Goal: Task Accomplishment & Management: Complete application form

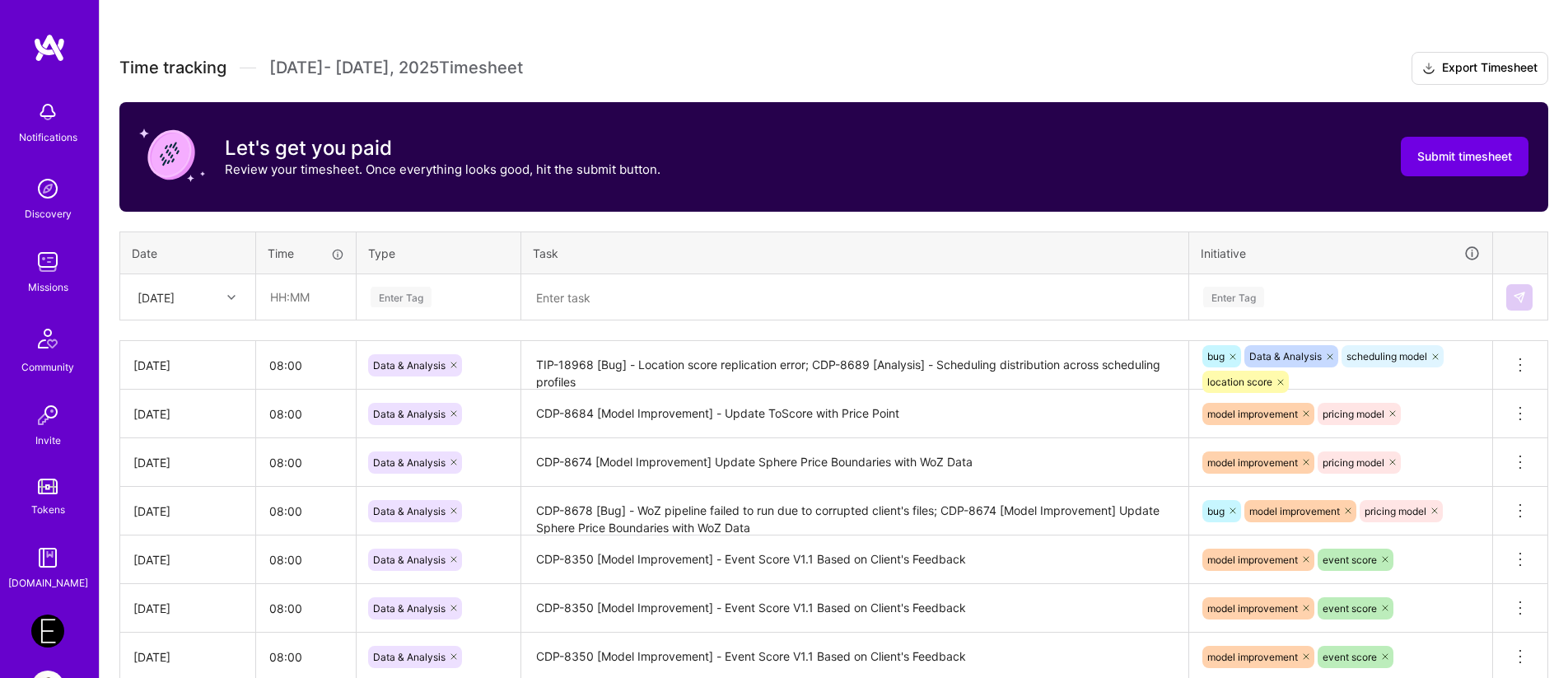
scroll to position [353, 0]
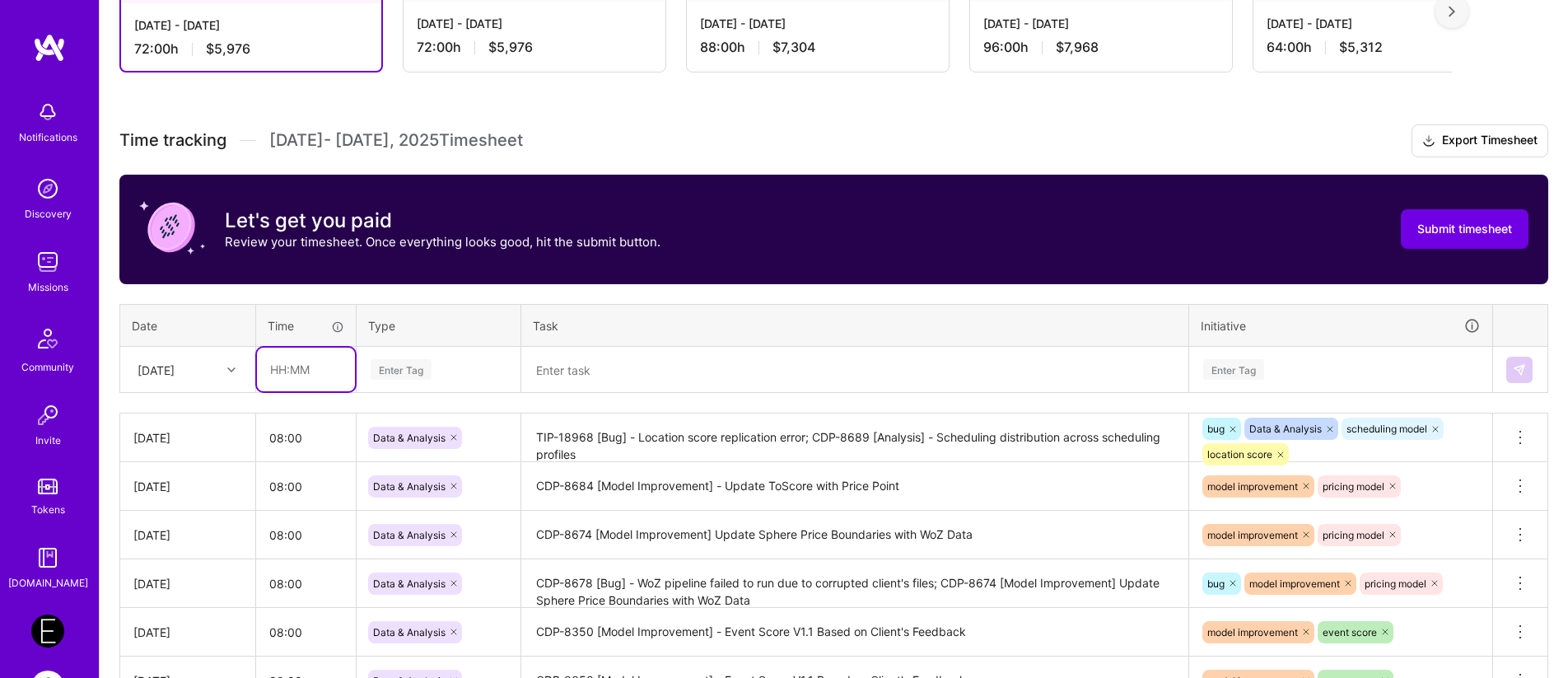
click at [302, 374] on input "text" at bounding box center [306, 368] width 98 height 43
type input "08:00"
click at [388, 372] on div "Enter Tag" at bounding box center [400, 369] width 61 height 26
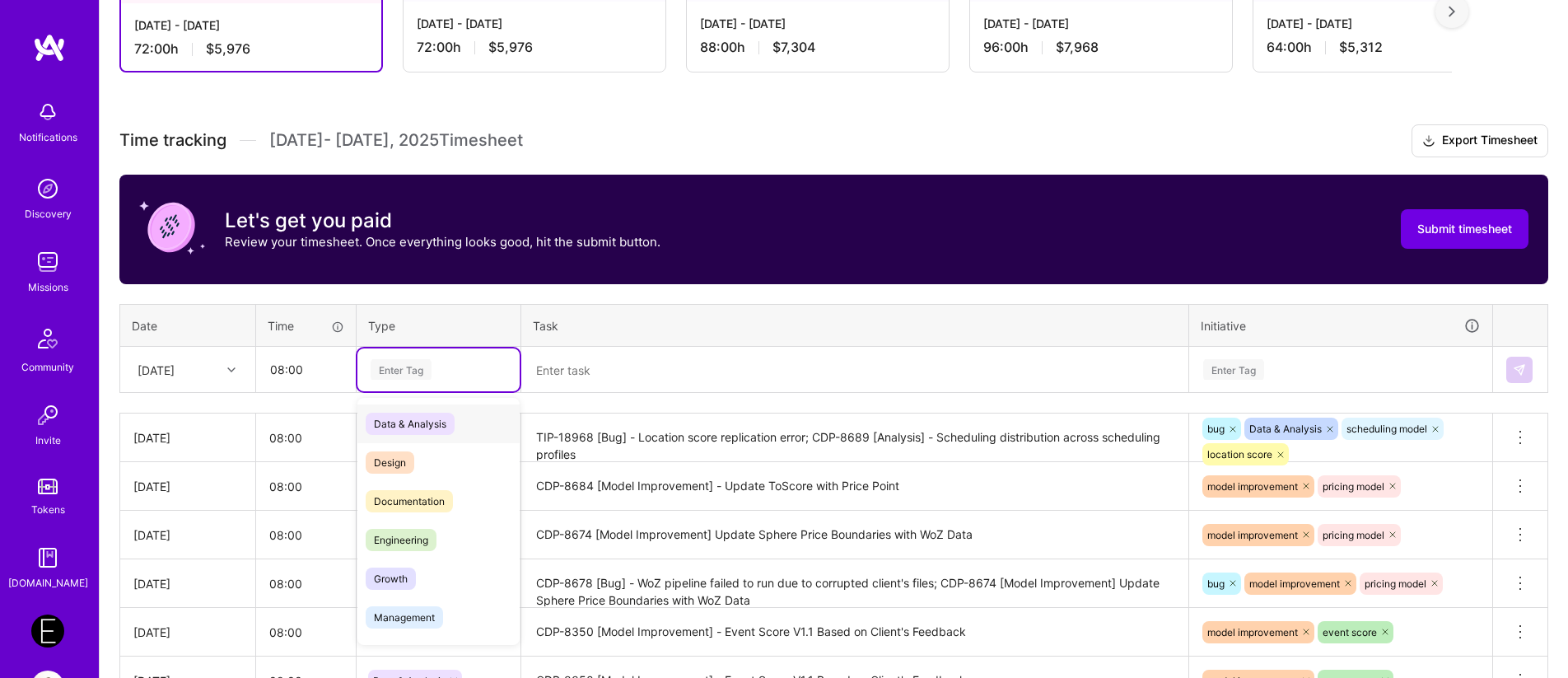
click at [402, 421] on span "Data & Analysis" at bounding box center [410, 423] width 89 height 22
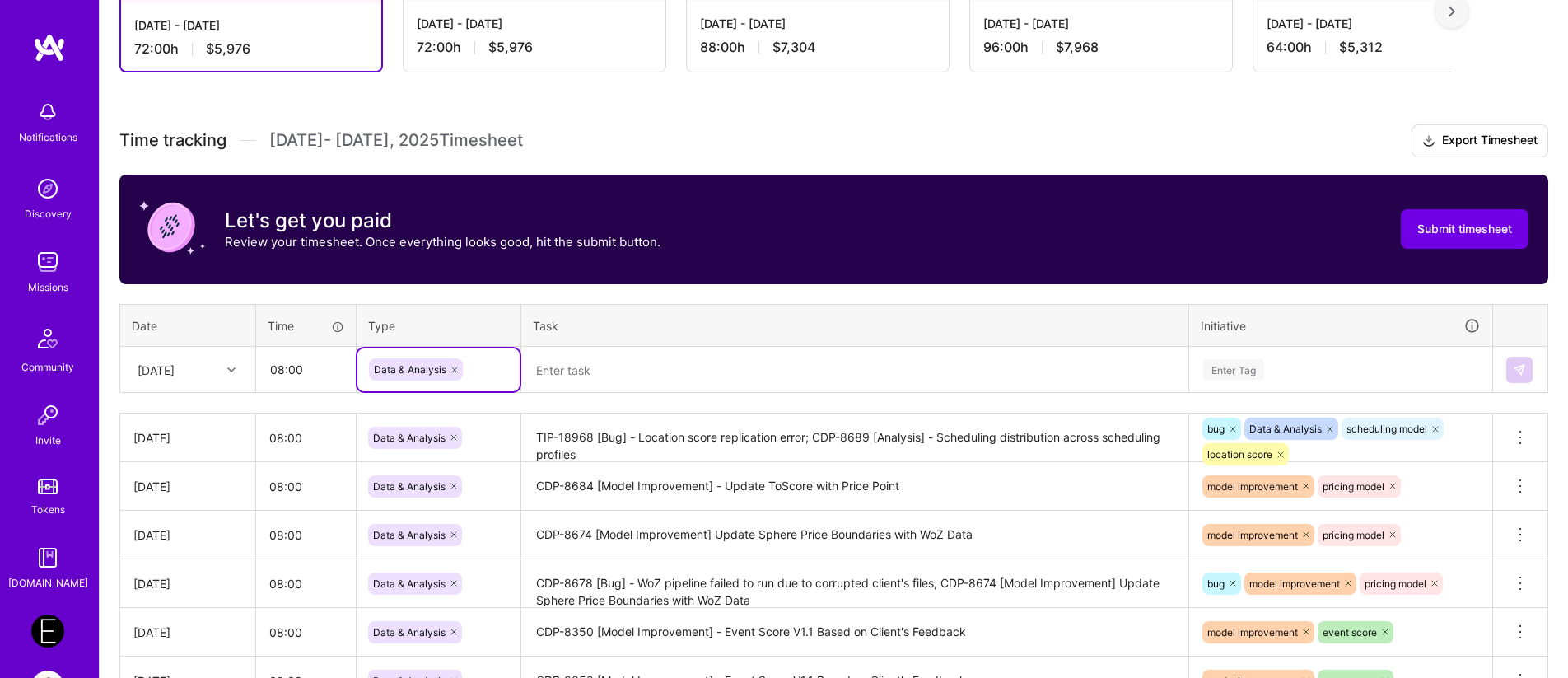
click at [549, 369] on textarea at bounding box center [855, 369] width 664 height 43
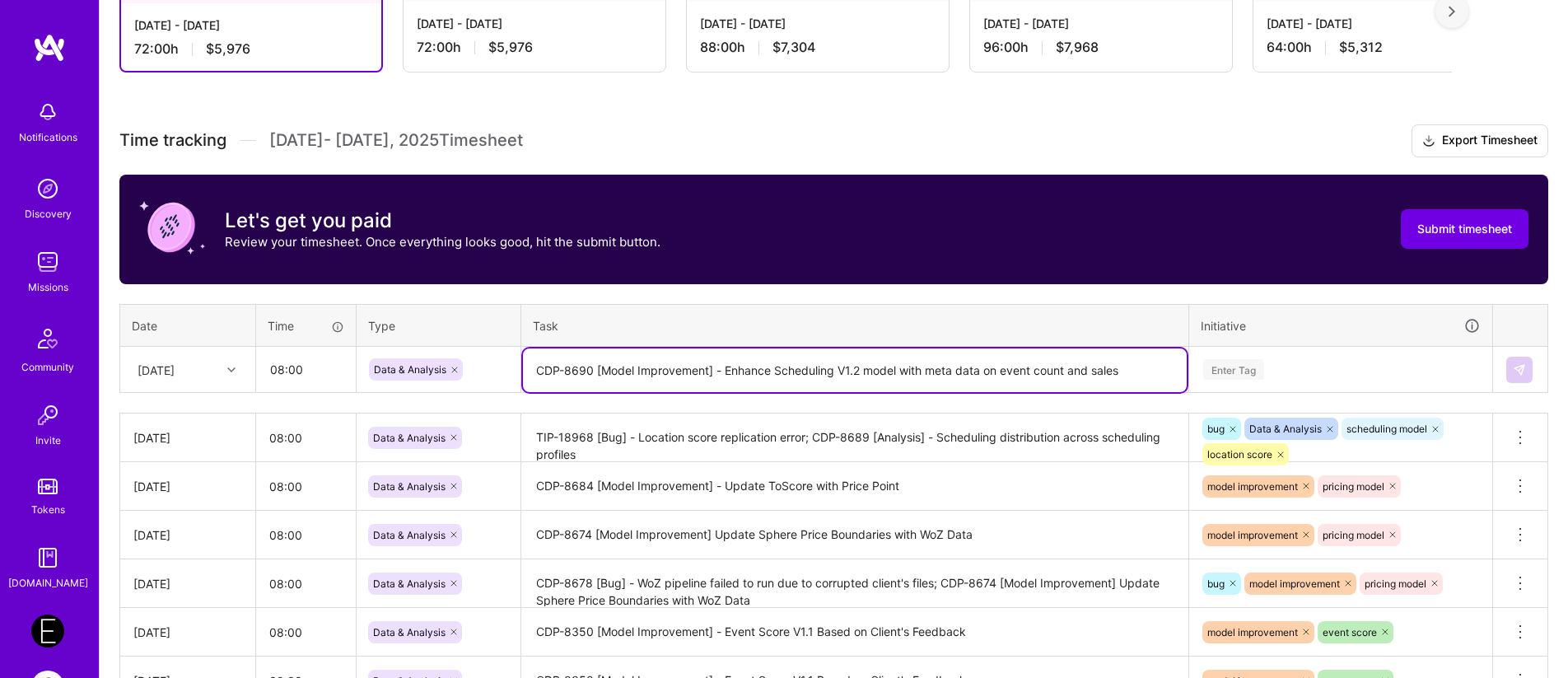
type textarea "CDP-8690 [Model Improvement] - Enhance Scheduling V1.2 model with meta data on …"
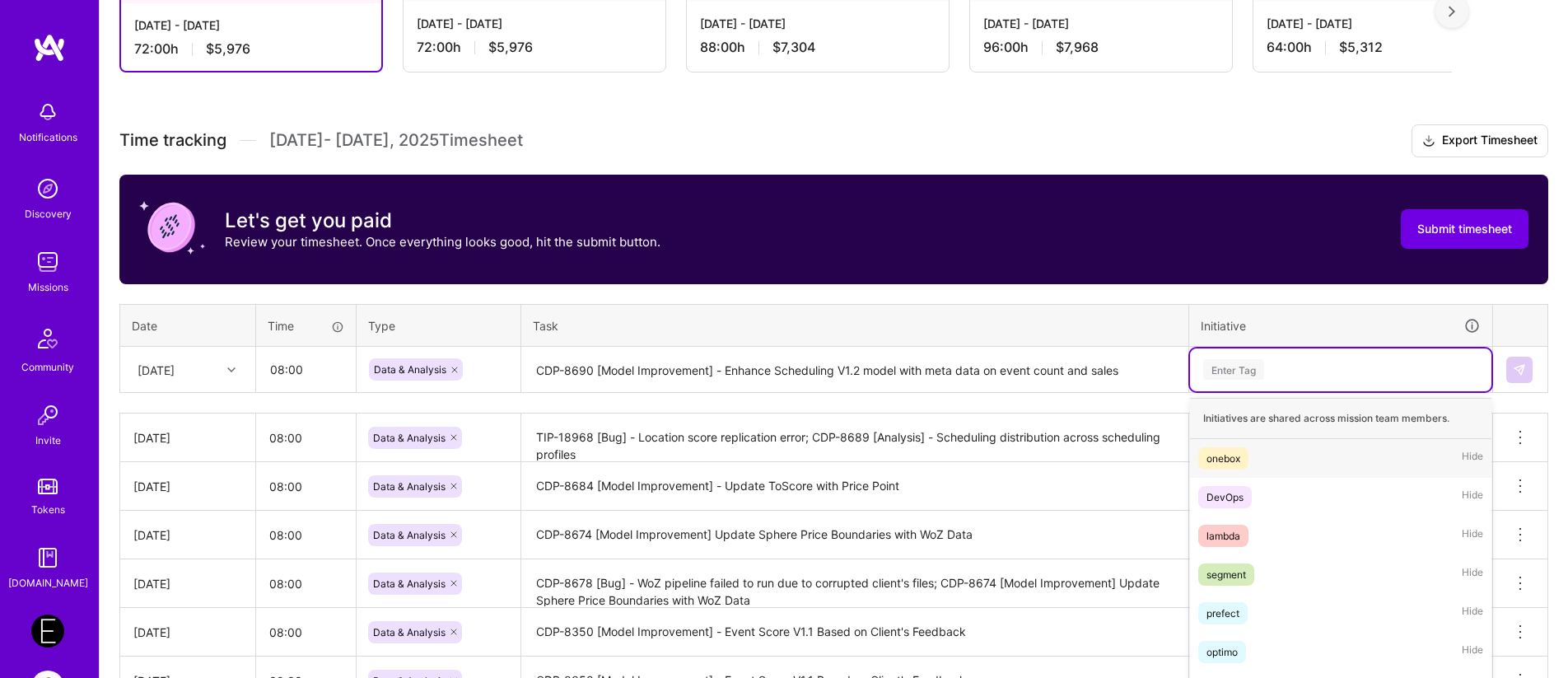
scroll to position [416, 0]
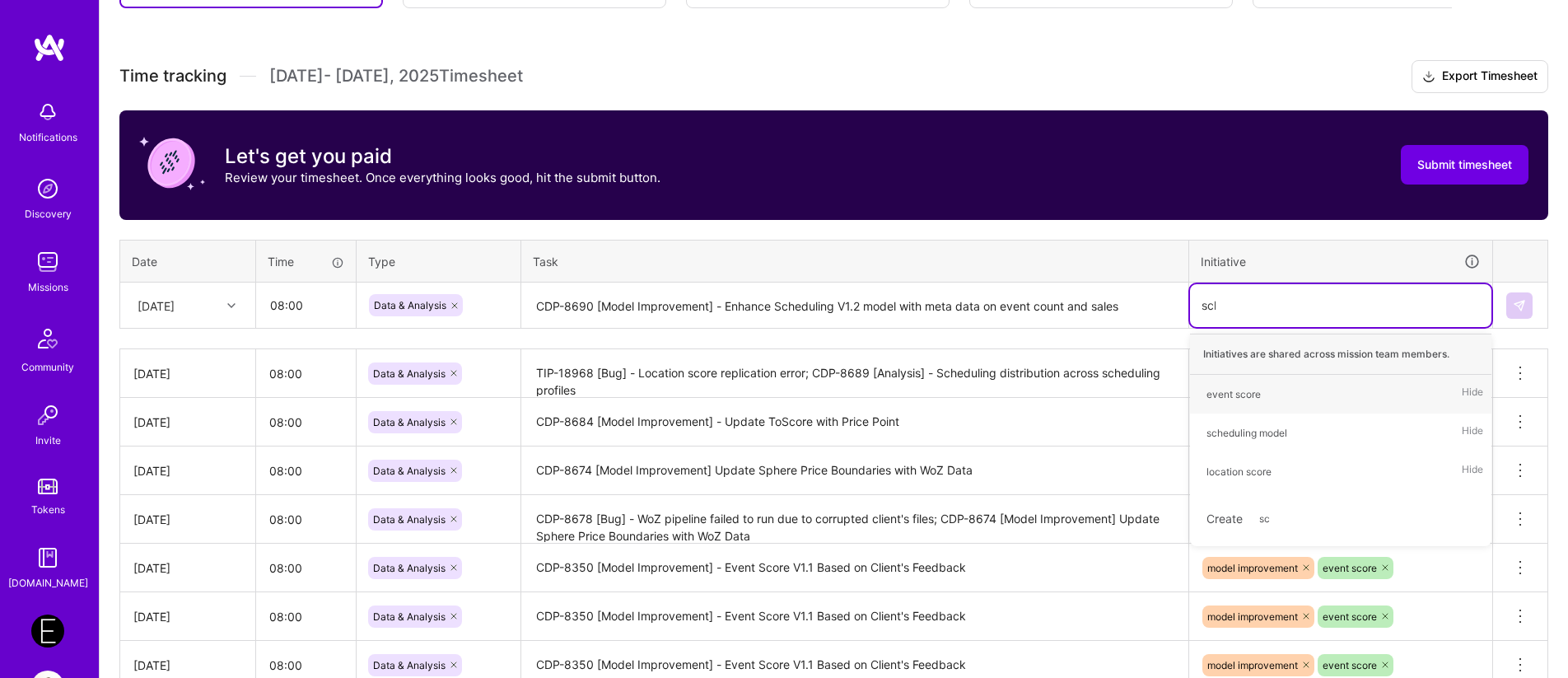
type input "sche"
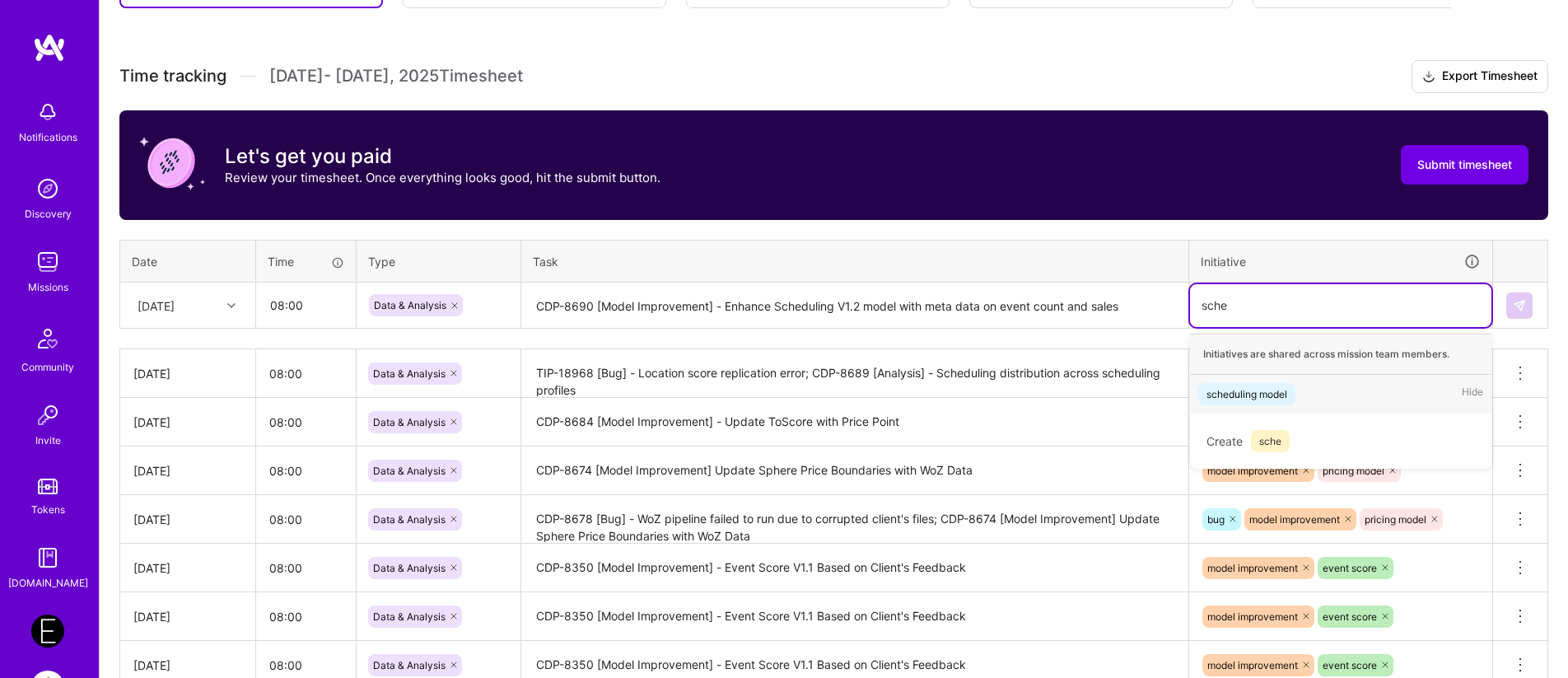
click at [1270, 392] on div "scheduling model" at bounding box center [1248, 394] width 81 height 17
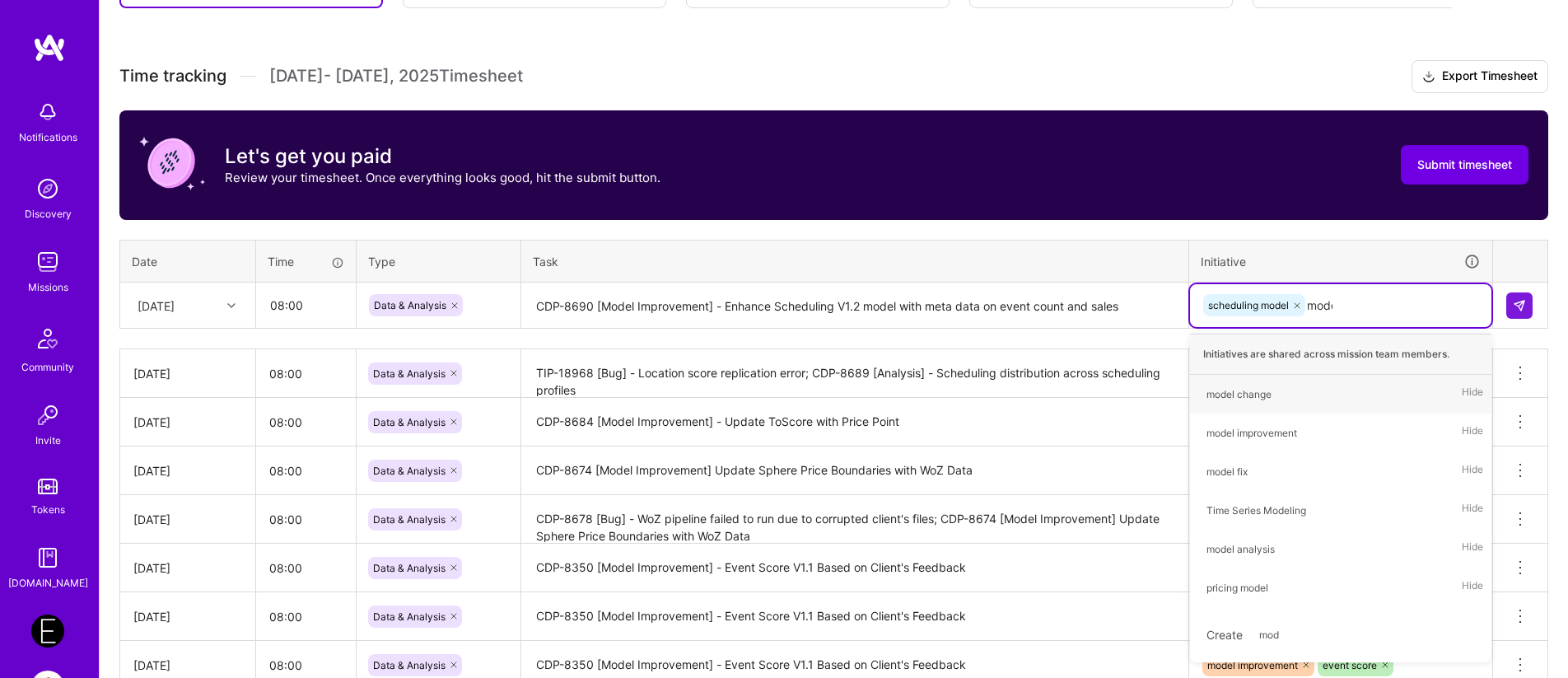
type input "model"
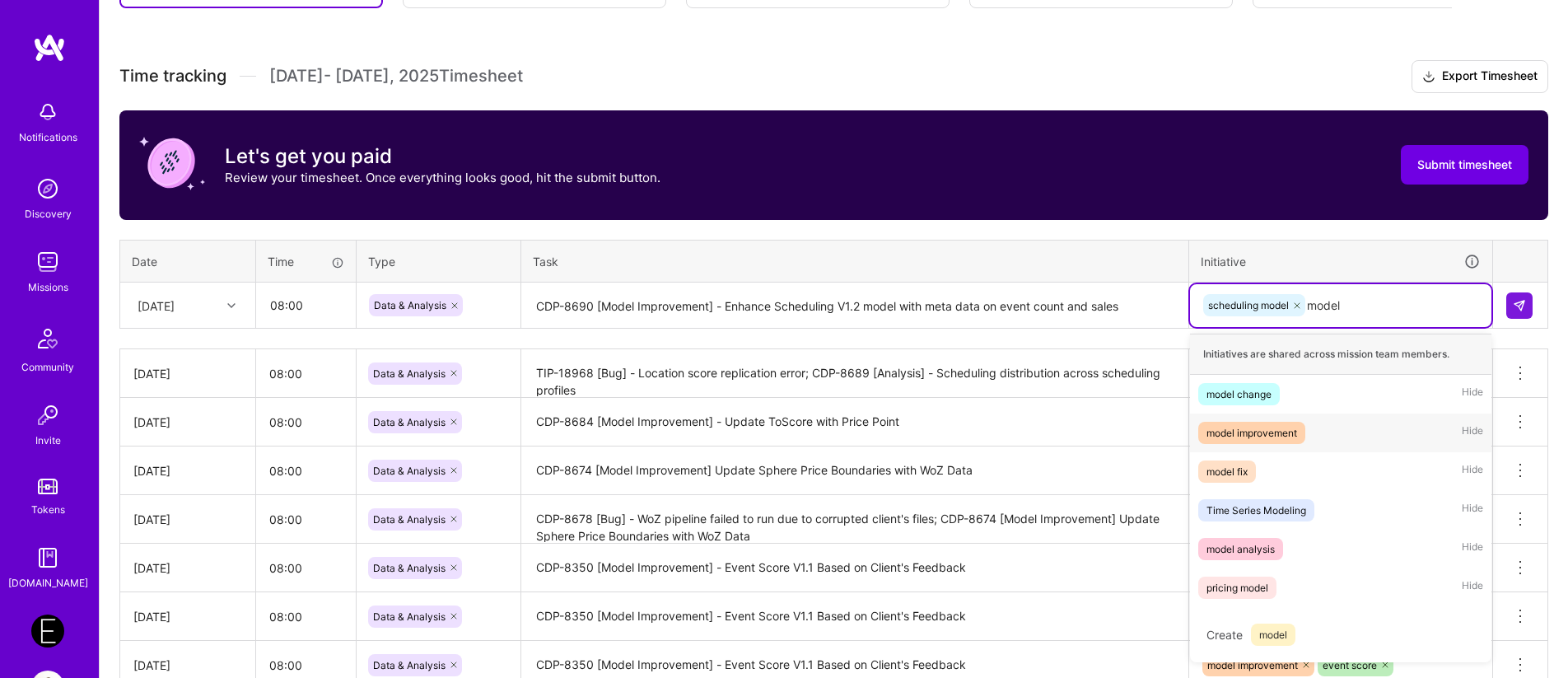
click at [1280, 436] on div "model improvement" at bounding box center [1252, 433] width 90 height 17
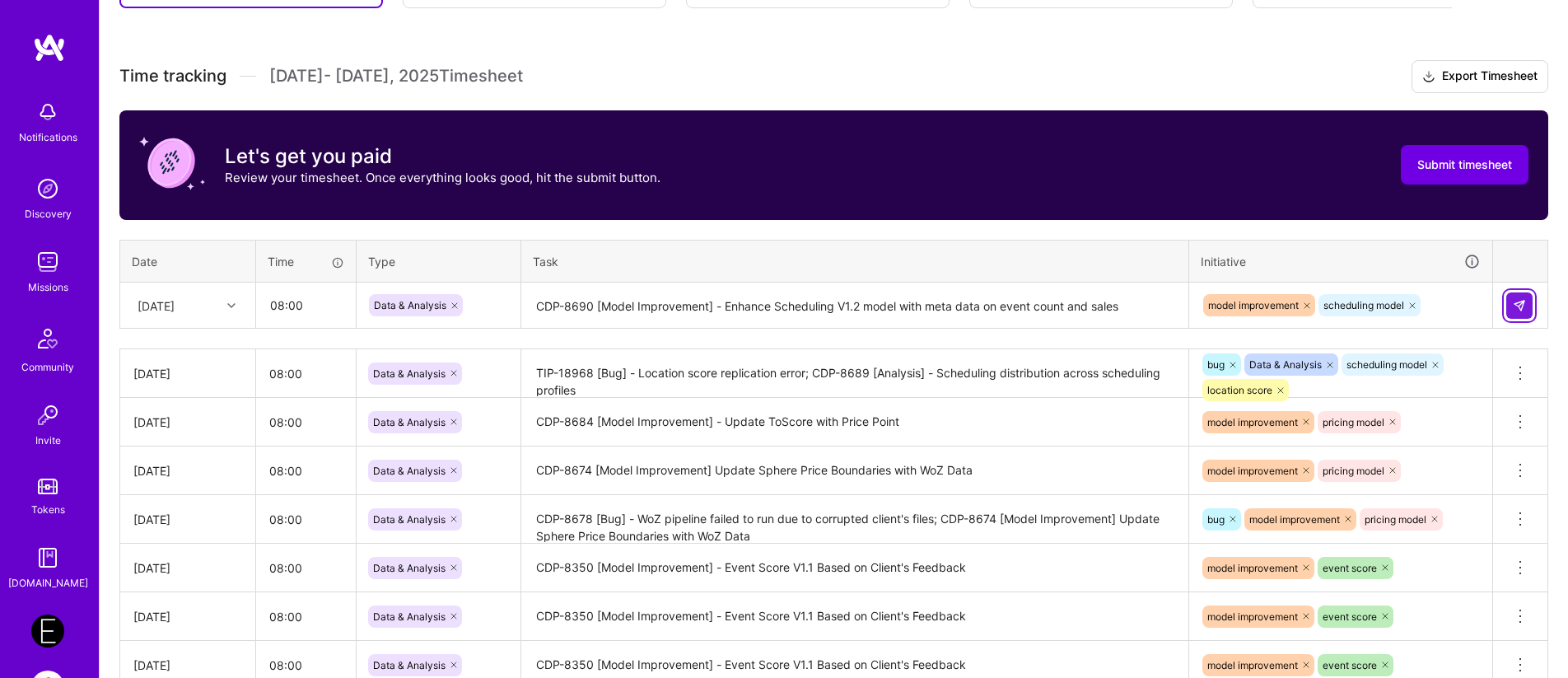
click at [1528, 312] on button at bounding box center [1519, 305] width 26 height 26
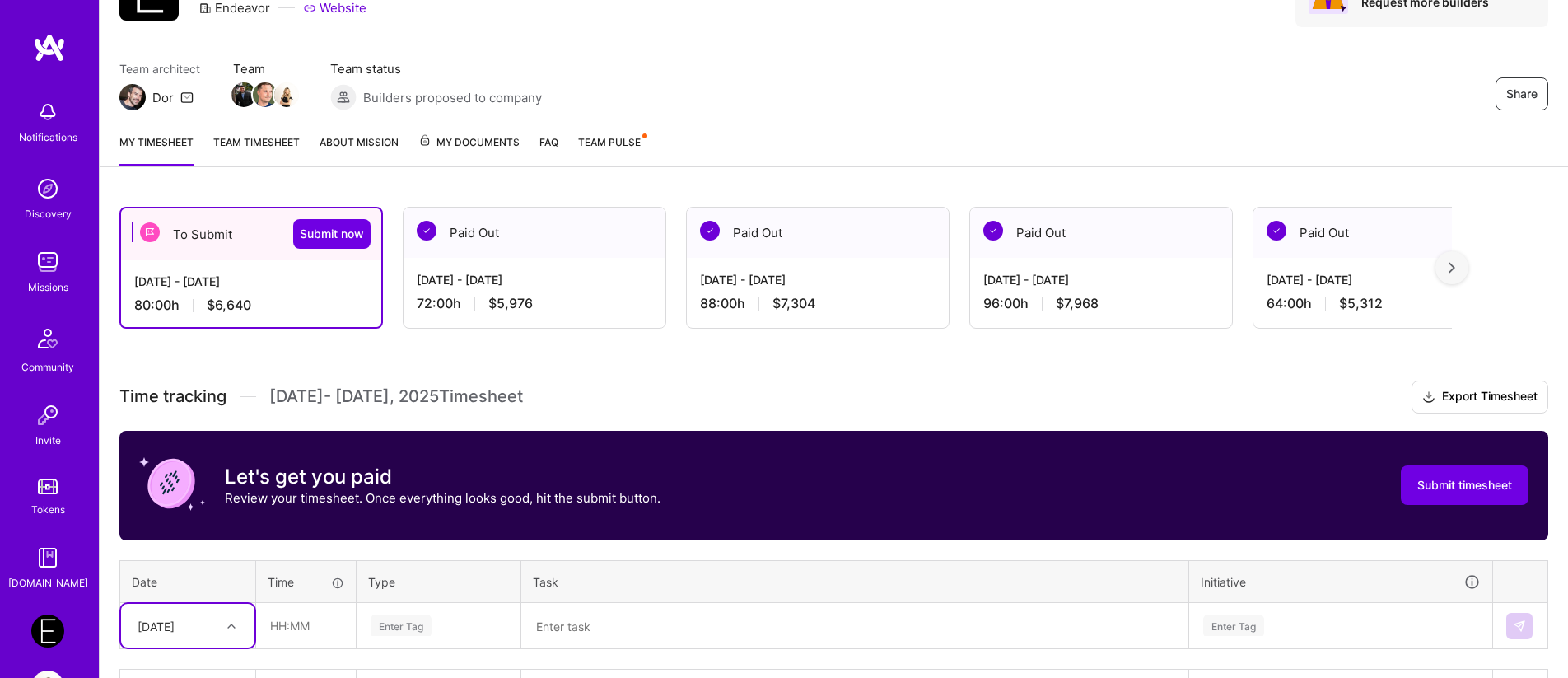
scroll to position [0, 0]
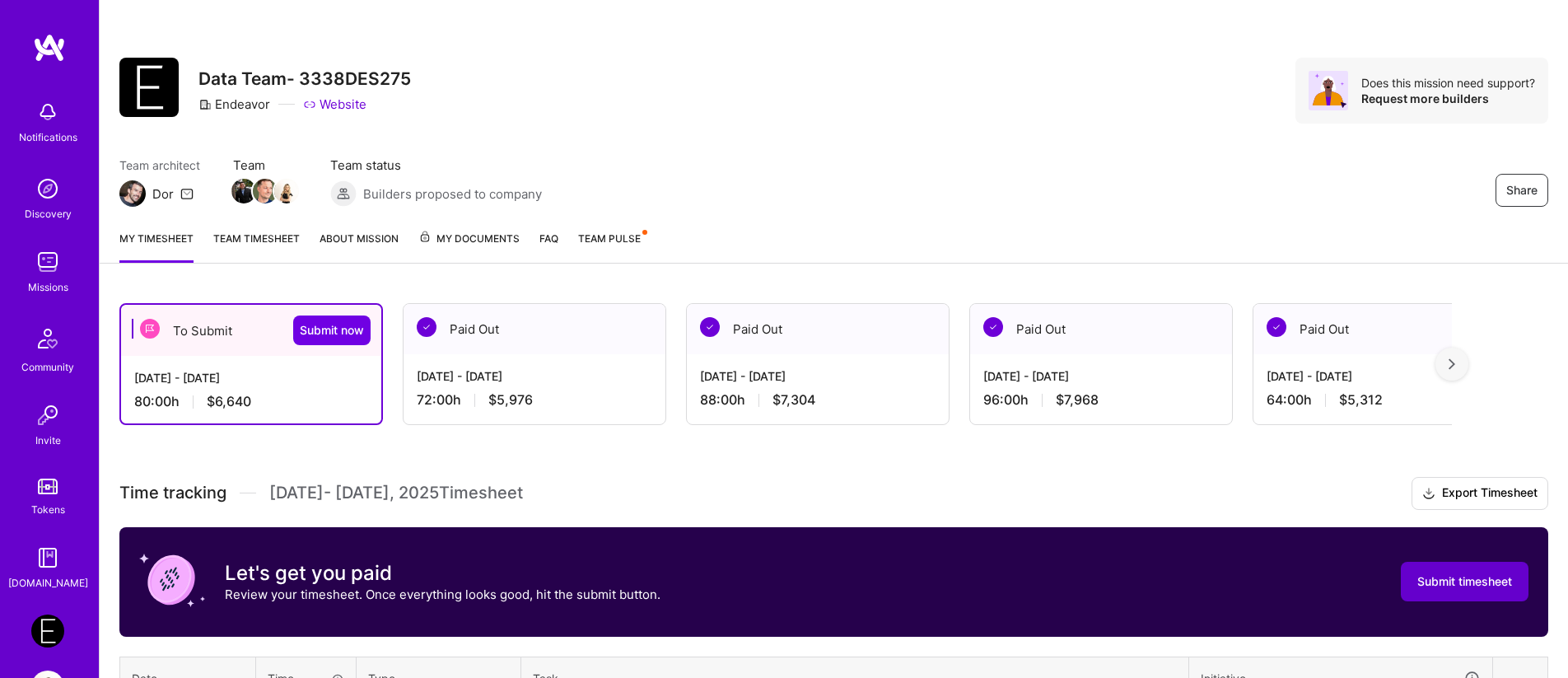
click at [1453, 587] on span "Submit timesheet" at bounding box center [1465, 581] width 94 height 16
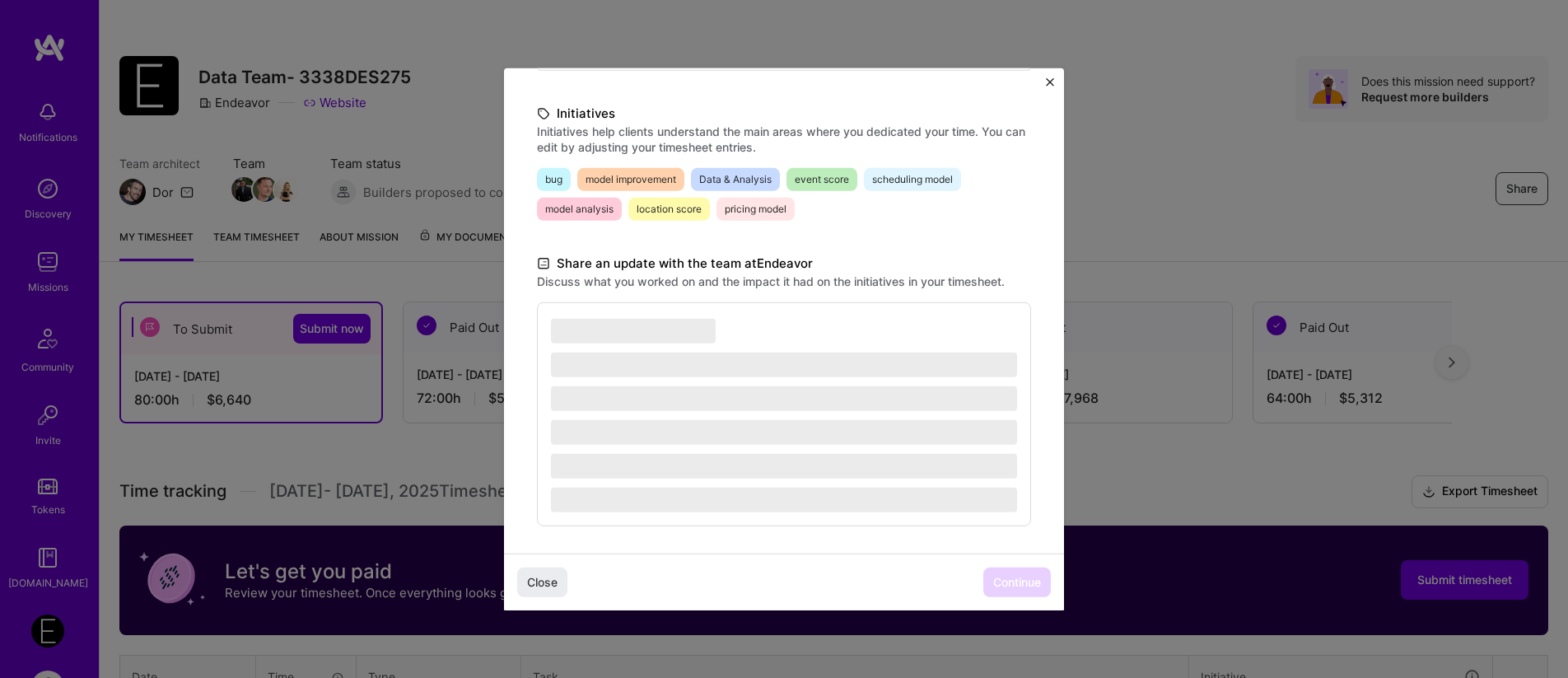
scroll to position [364, 0]
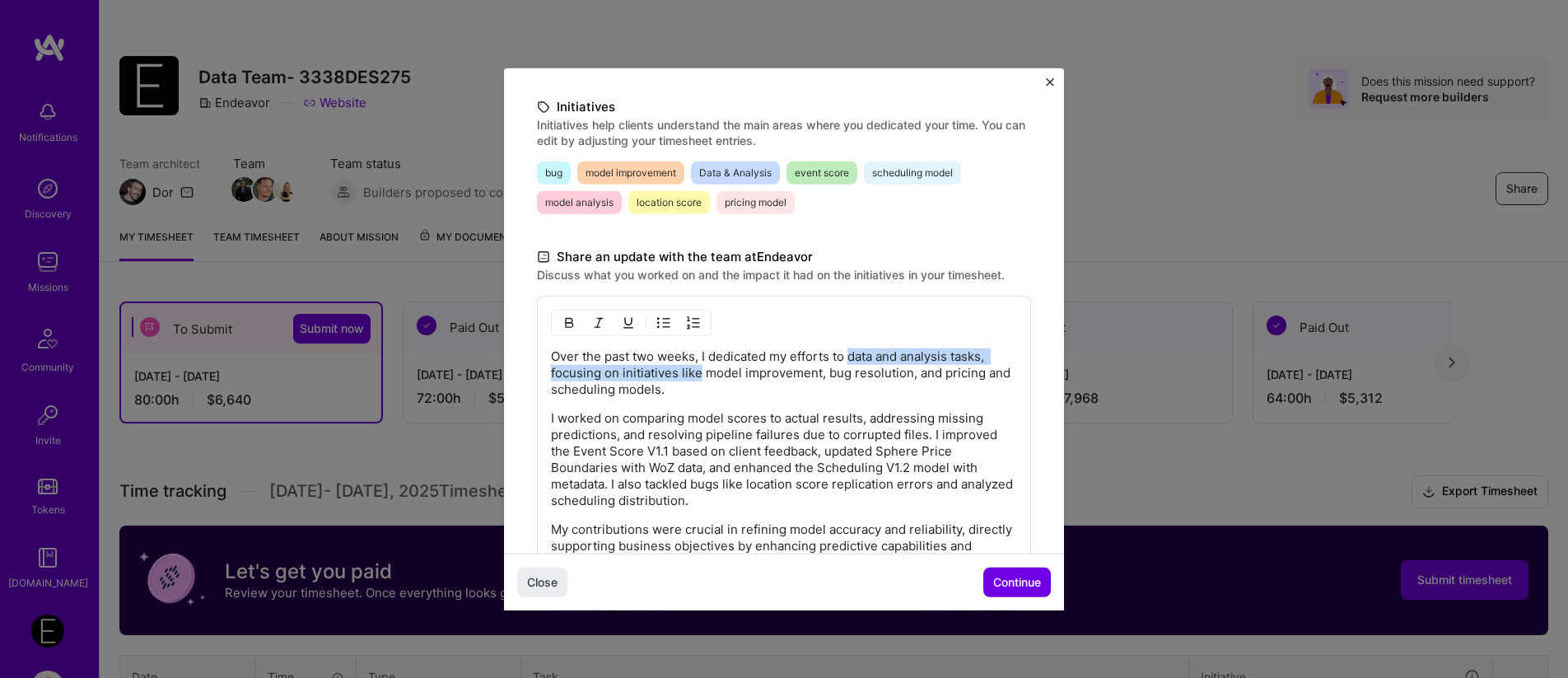
drag, startPoint x: 853, startPoint y: 361, endPoint x: 699, endPoint y: 371, distance: 154.3
click at [699, 371] on p "Over the past two weeks, I dedicated my efforts to data and analysis tasks, foc…" at bounding box center [784, 371] width 467 height 49
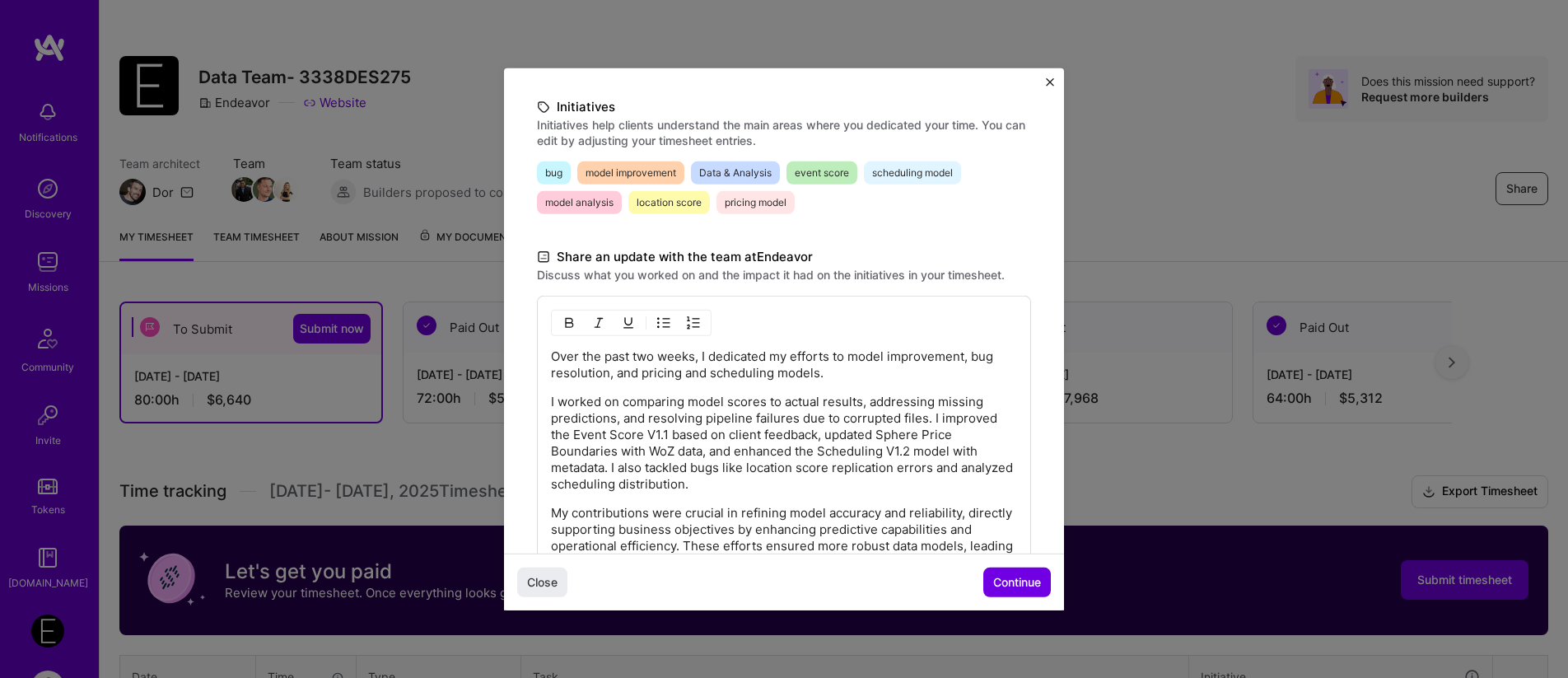
click at [697, 362] on p "Over the past two weeks, I dedicated my efforts to model improvement, bug resol…" at bounding box center [784, 364] width 467 height 33
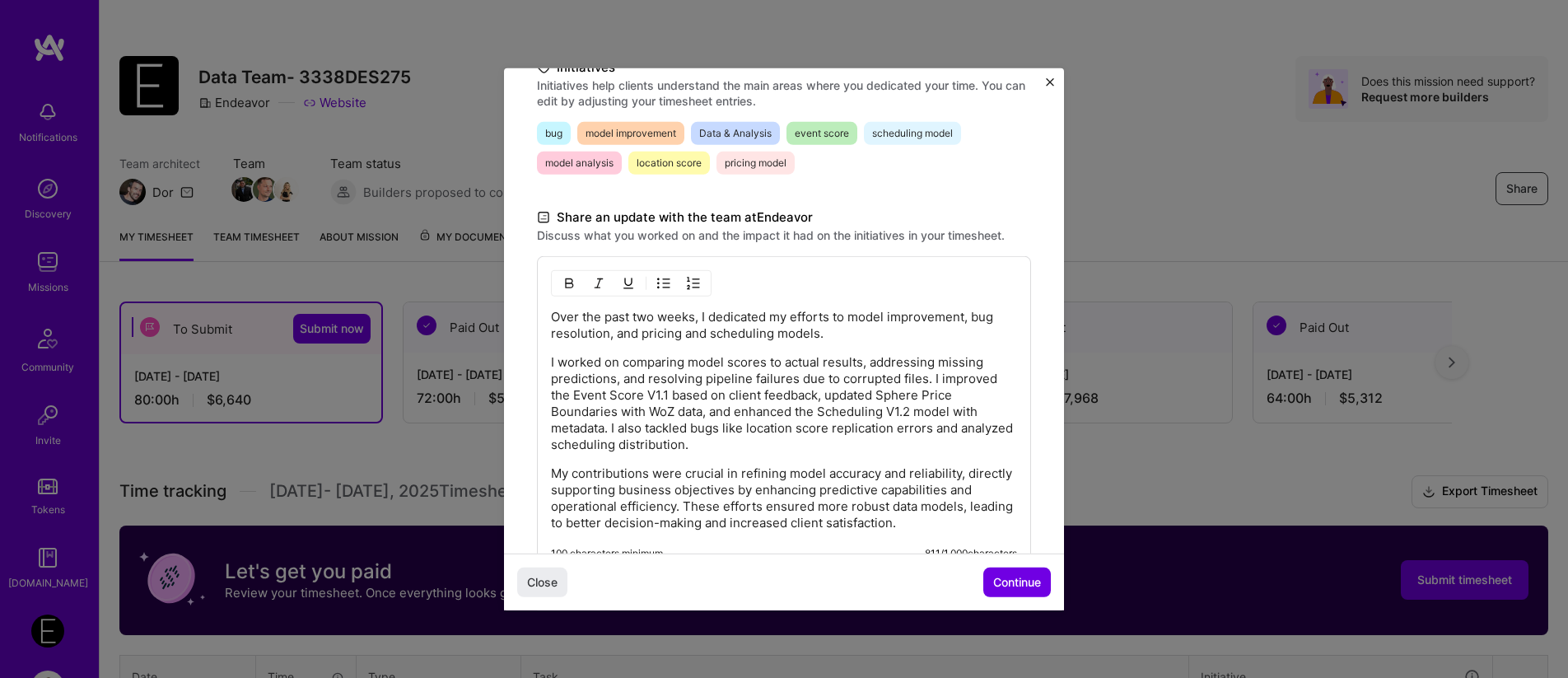
scroll to position [417, 0]
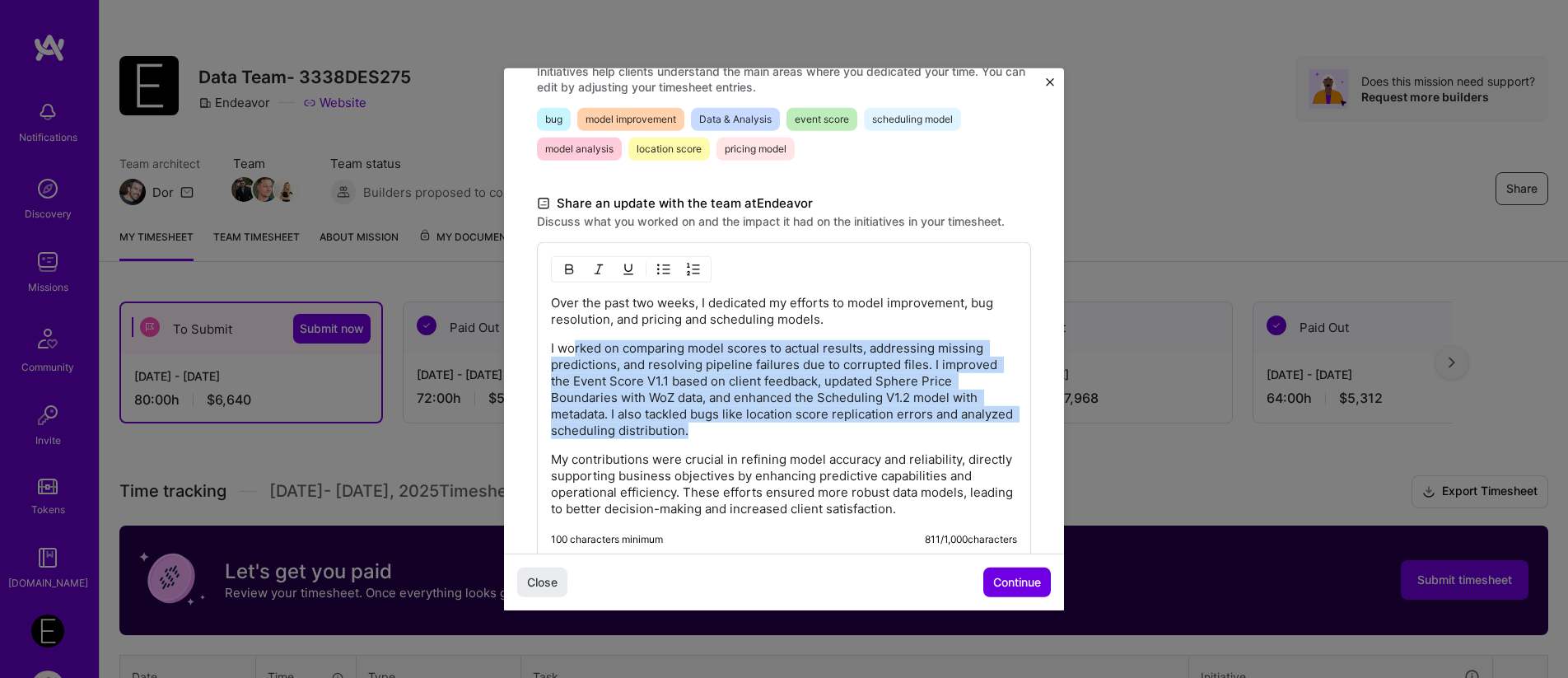
drag, startPoint x: 572, startPoint y: 354, endPoint x: 760, endPoint y: 436, distance: 205.1
click at [760, 436] on p "I worked on comparing model scores to actual results, addressing missing predic…" at bounding box center [784, 389] width 467 height 99
click at [783, 438] on p "I worked on comparing model scores to actual results, addressing missing predic…" at bounding box center [784, 389] width 467 height 99
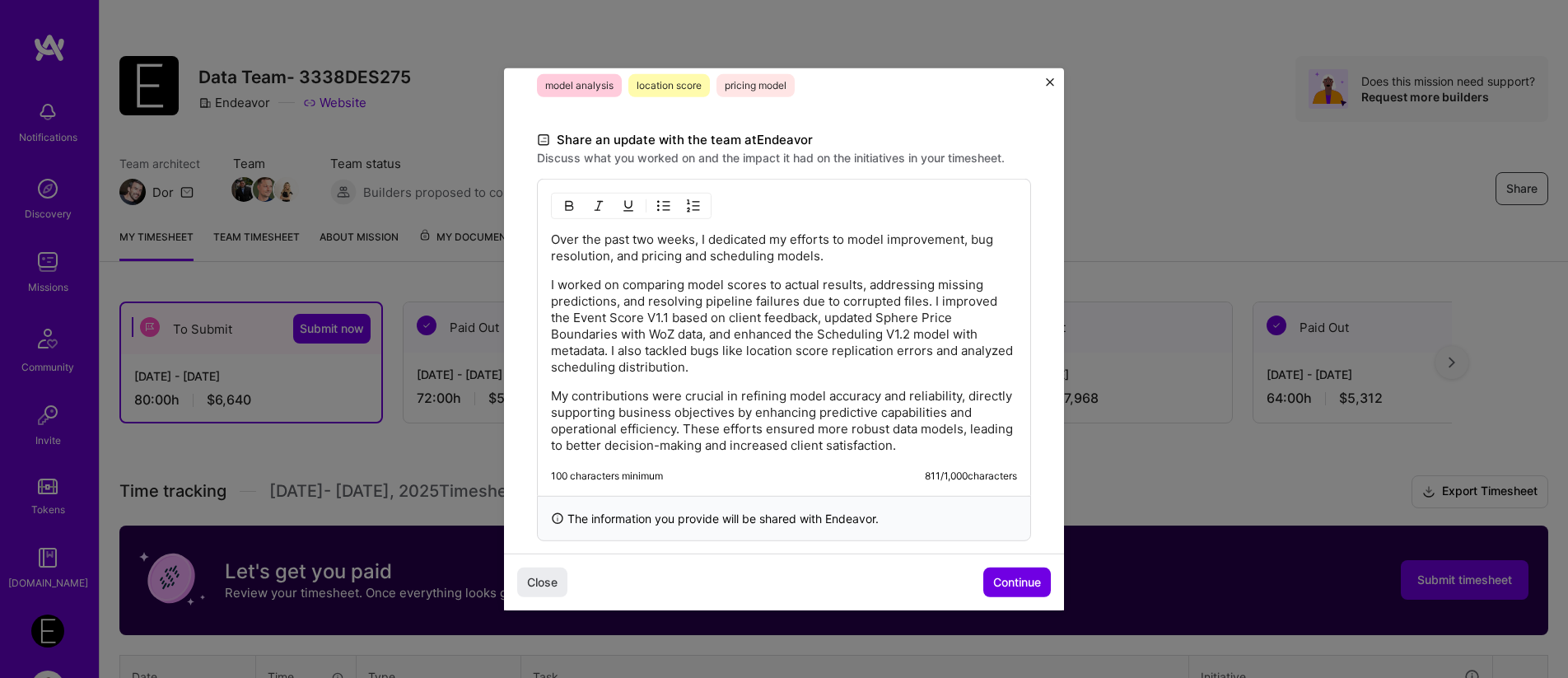
scroll to position [502, 0]
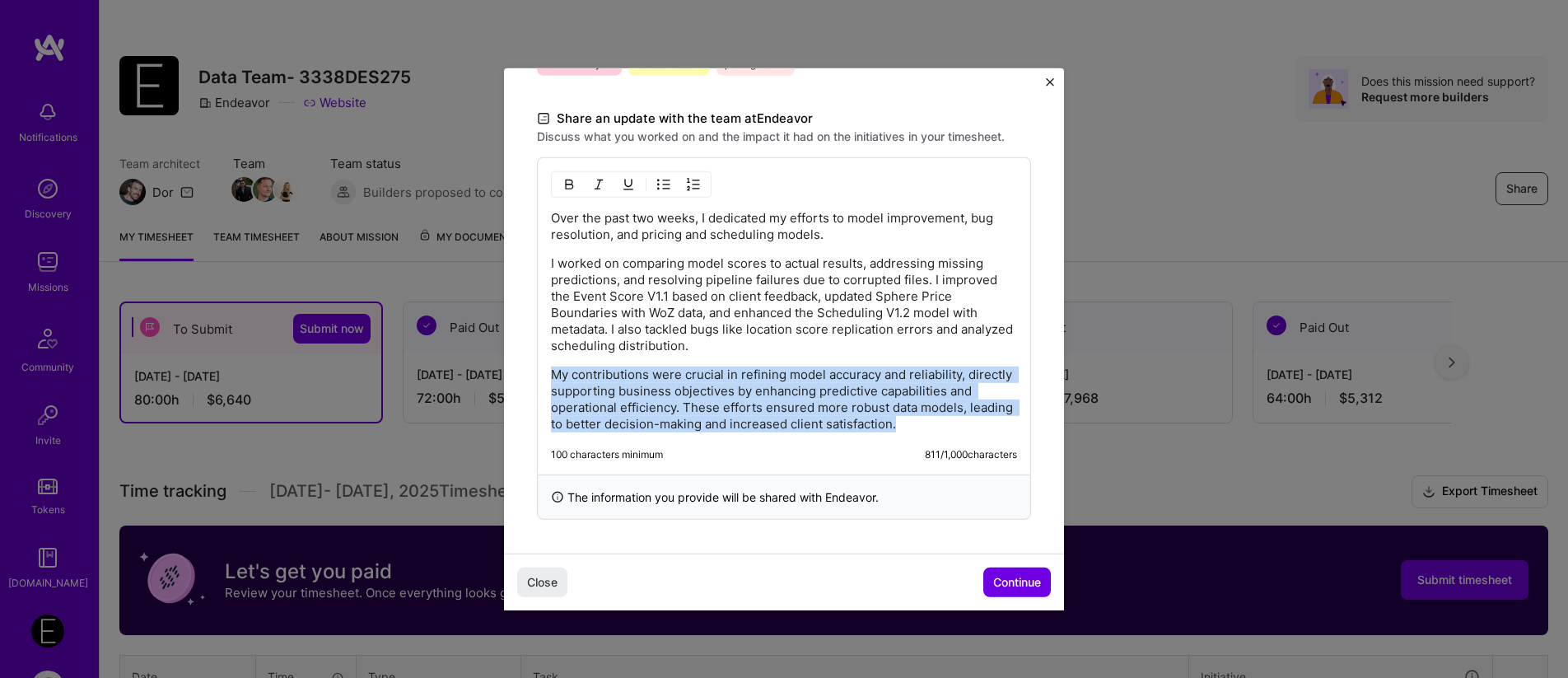
drag, startPoint x: 930, startPoint y: 424, endPoint x: 545, endPoint y: 376, distance: 388.0
click at [545, 376] on div "Over the past two weeks, I dedicated my efforts to model improvement, bug resol…" at bounding box center [784, 315] width 494 height 317
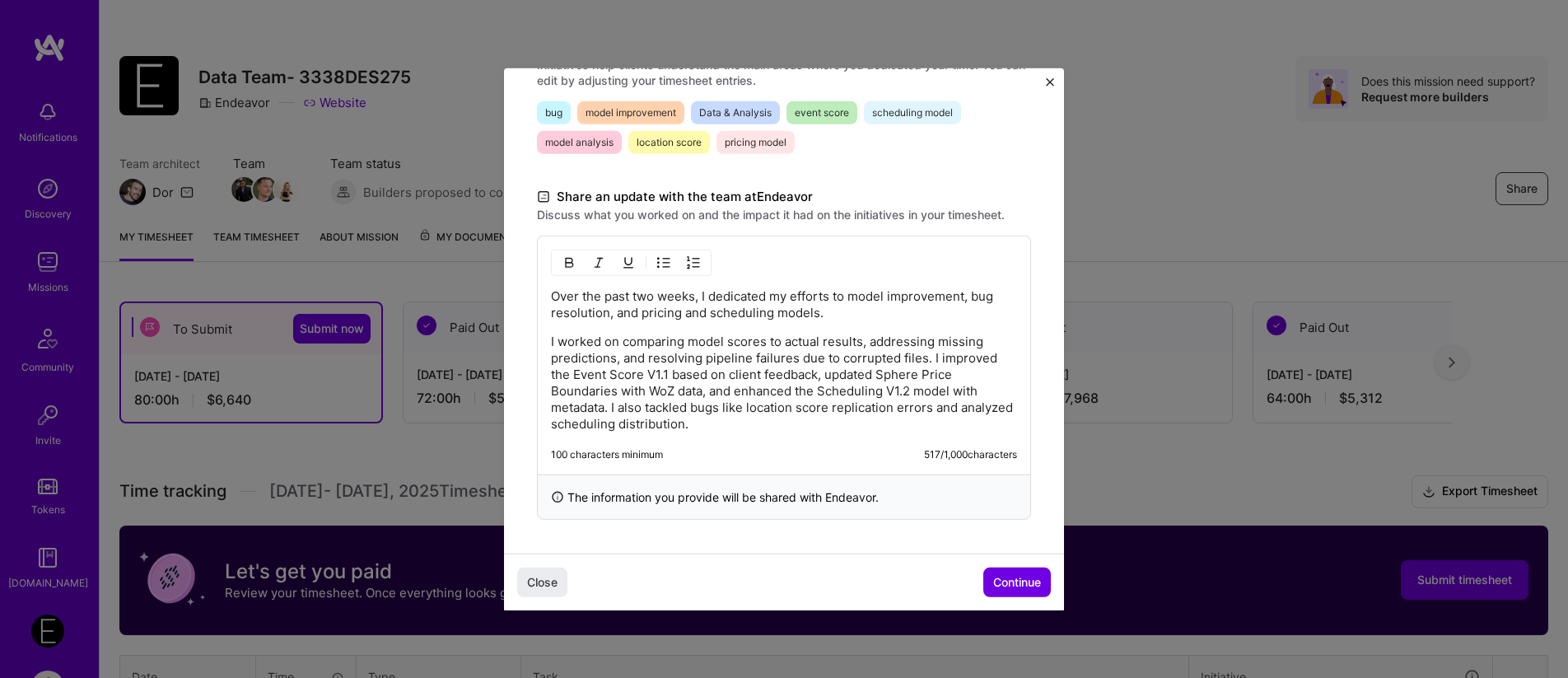
scroll to position [424, 0]
click at [999, 581] on span "Continue" at bounding box center [1018, 582] width 48 height 16
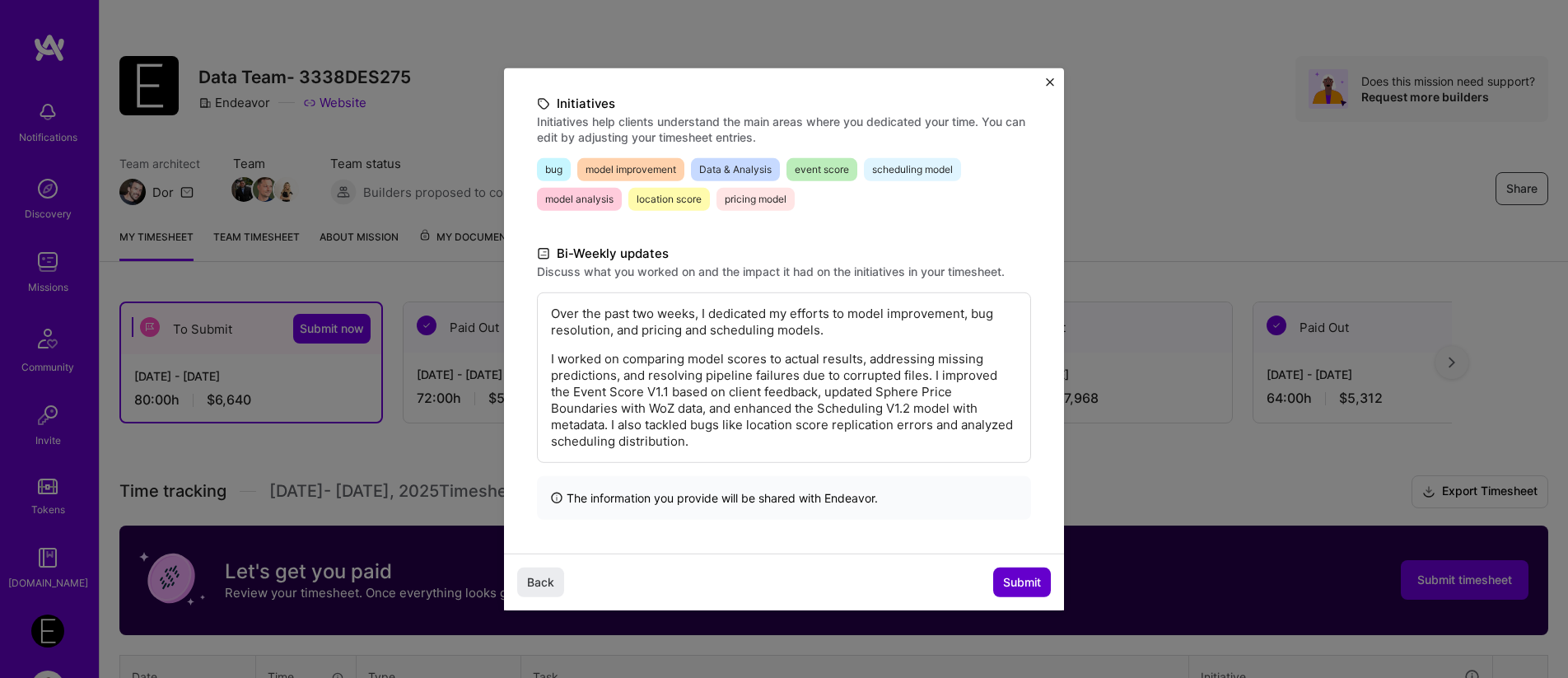
scroll to position [203, 0]
click at [1010, 581] on span "Submit" at bounding box center [1022, 582] width 38 height 16
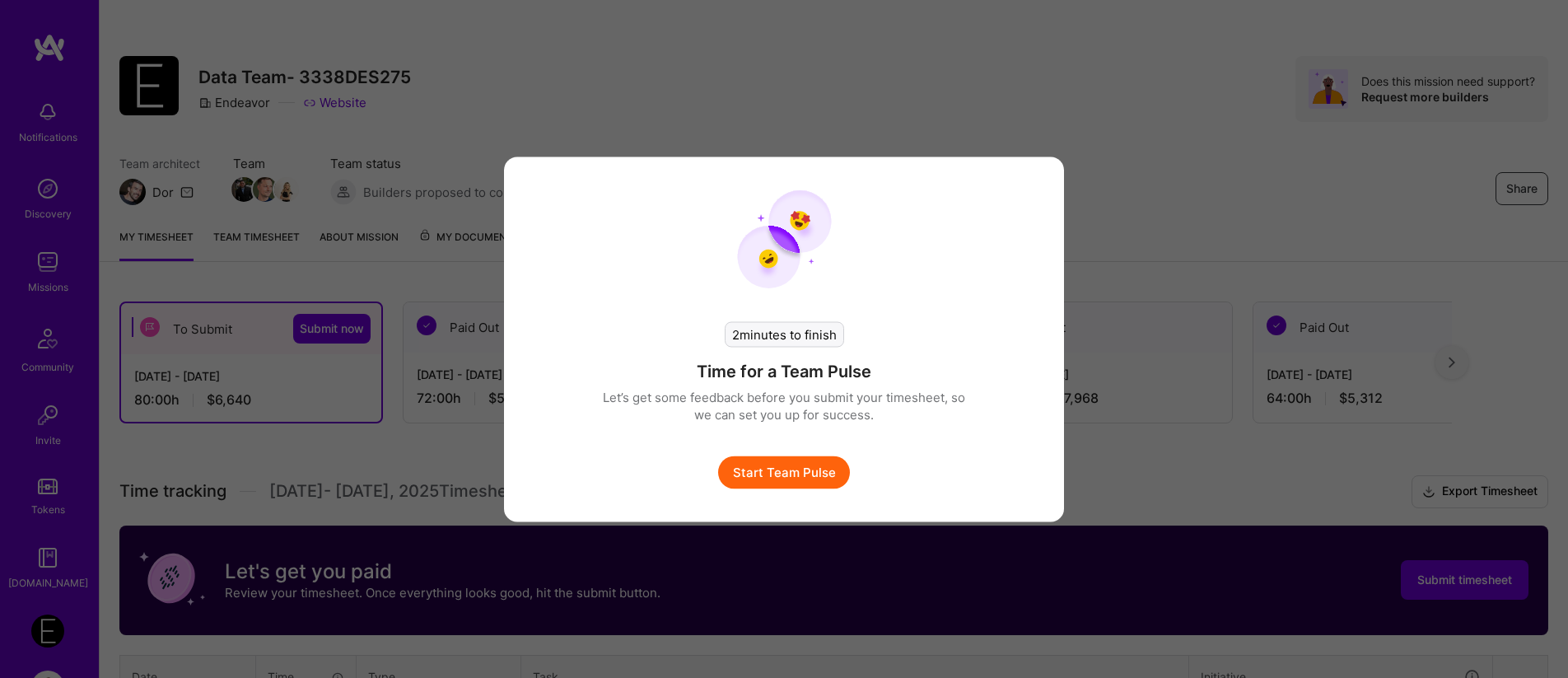
click at [822, 467] on button "Start Team Pulse" at bounding box center [784, 472] width 132 height 33
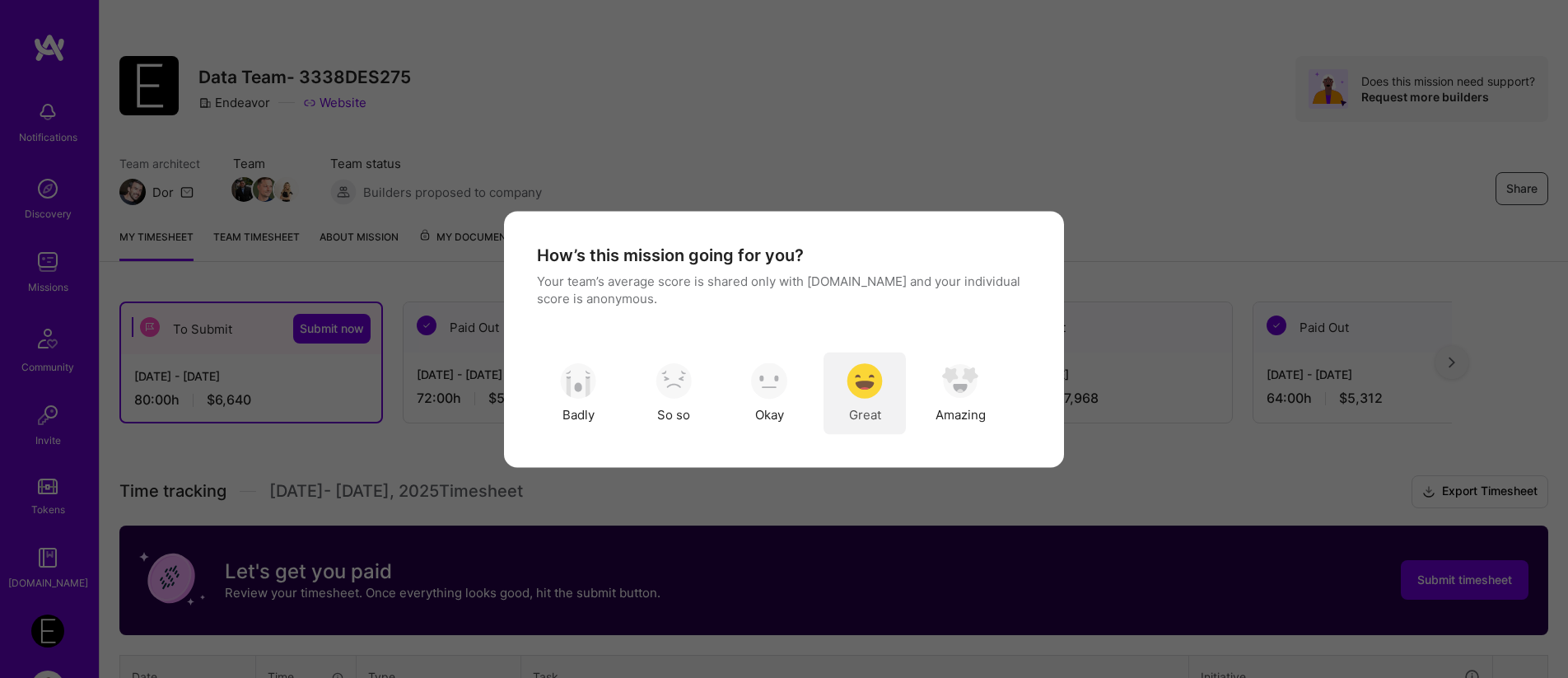
click at [860, 380] on img "modal" at bounding box center [865, 382] width 37 height 37
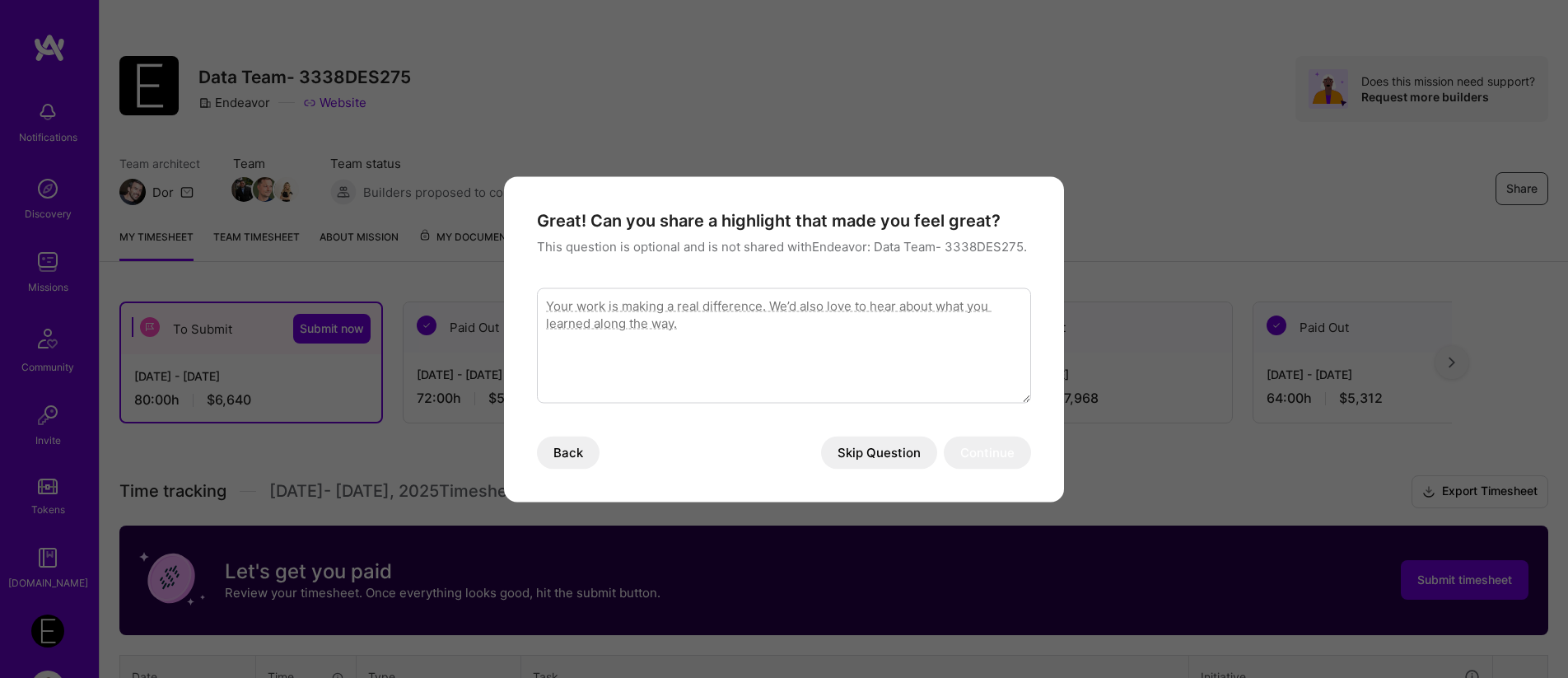
click at [891, 448] on button "Skip Question" at bounding box center [879, 452] width 116 height 33
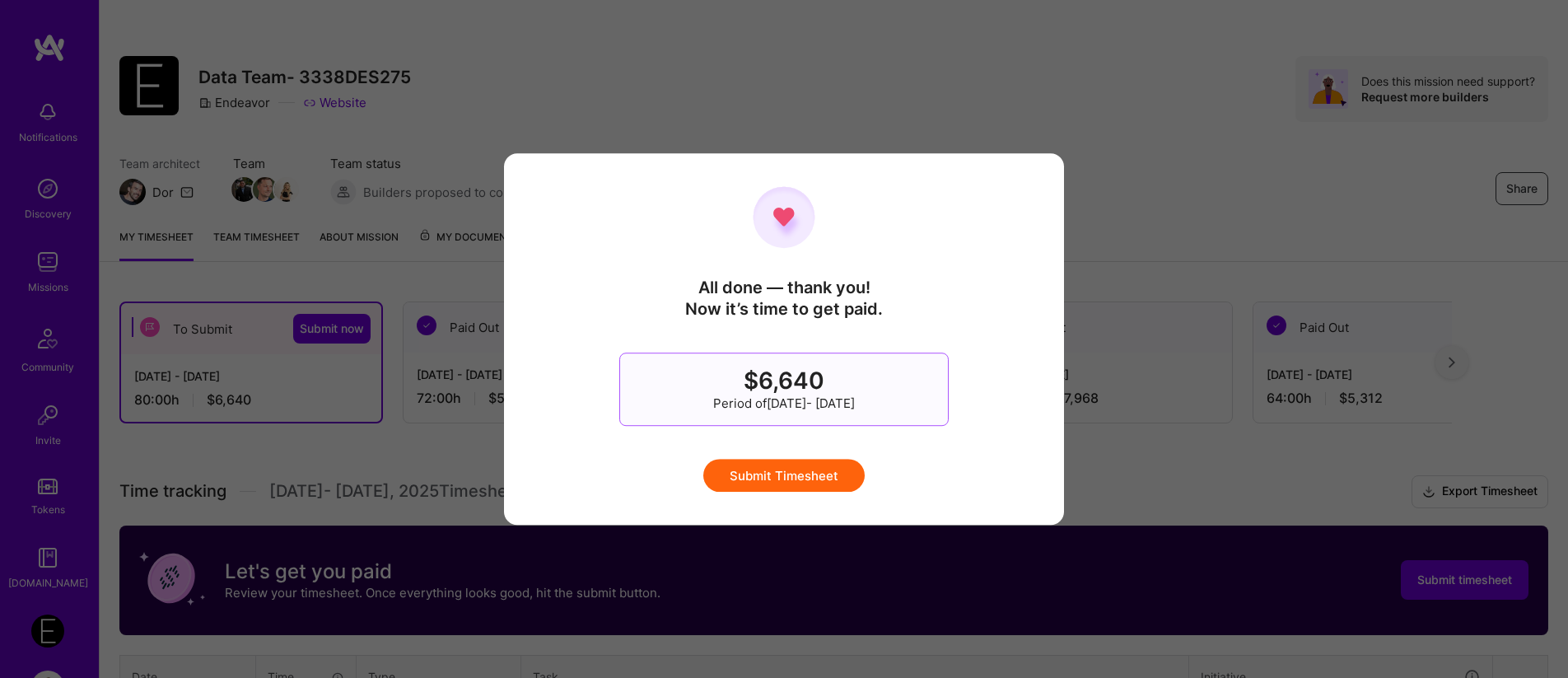
click at [825, 474] on button "Submit Timesheet" at bounding box center [784, 475] width 162 height 33
